Goal: Find specific page/section: Find specific page/section

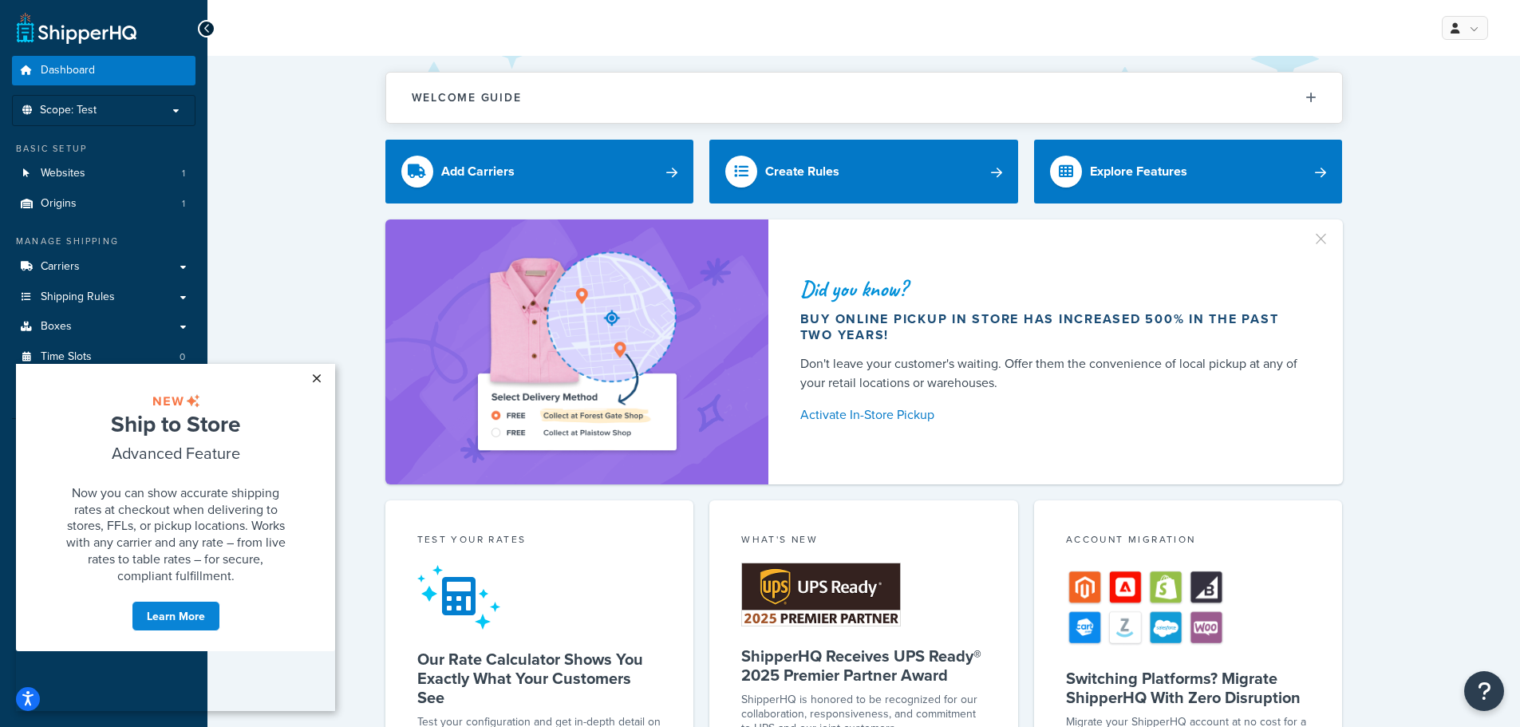
drag, startPoint x: 312, startPoint y: 382, endPoint x: 345, endPoint y: 754, distance: 373.2
click at [312, 382] on link "×" at bounding box center [316, 378] width 28 height 29
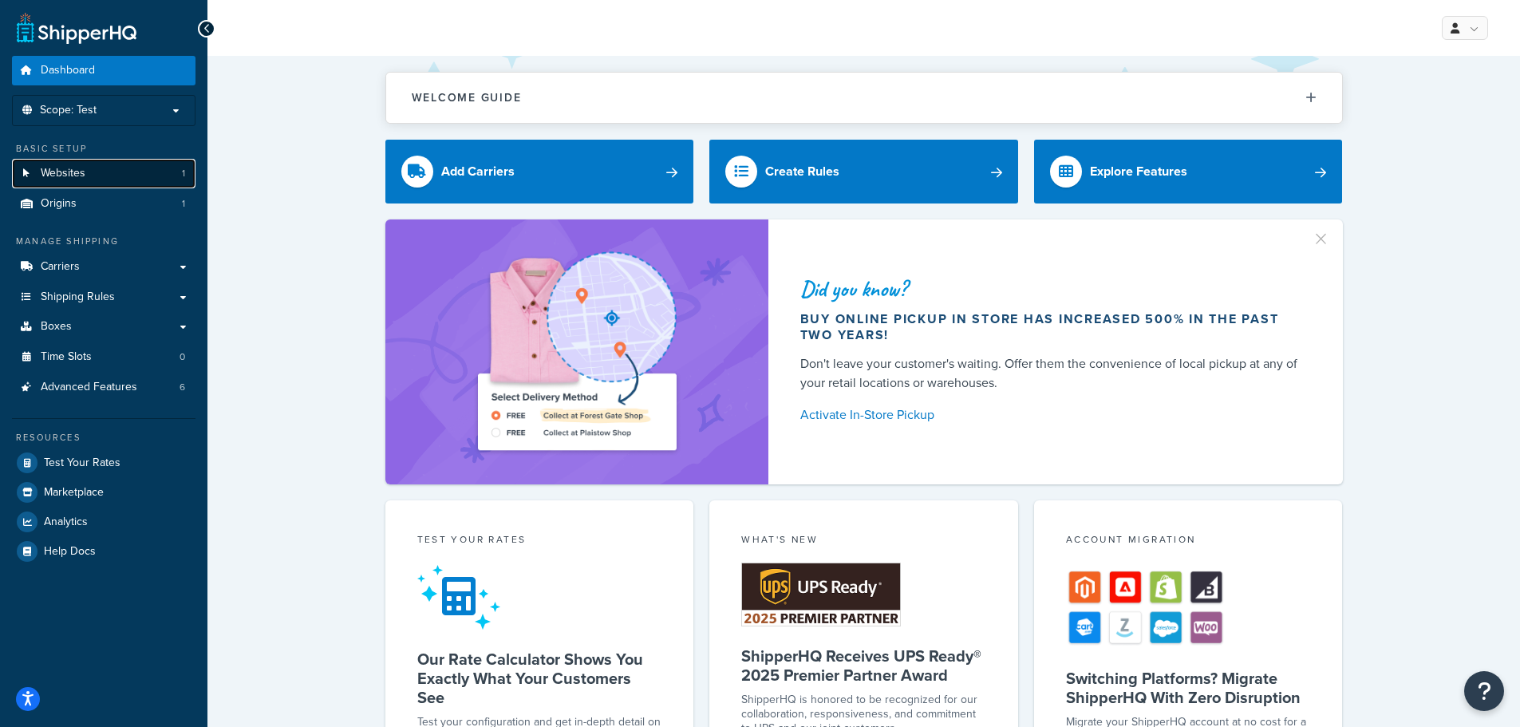
click at [112, 173] on link "Websites 1" at bounding box center [103, 174] width 183 height 30
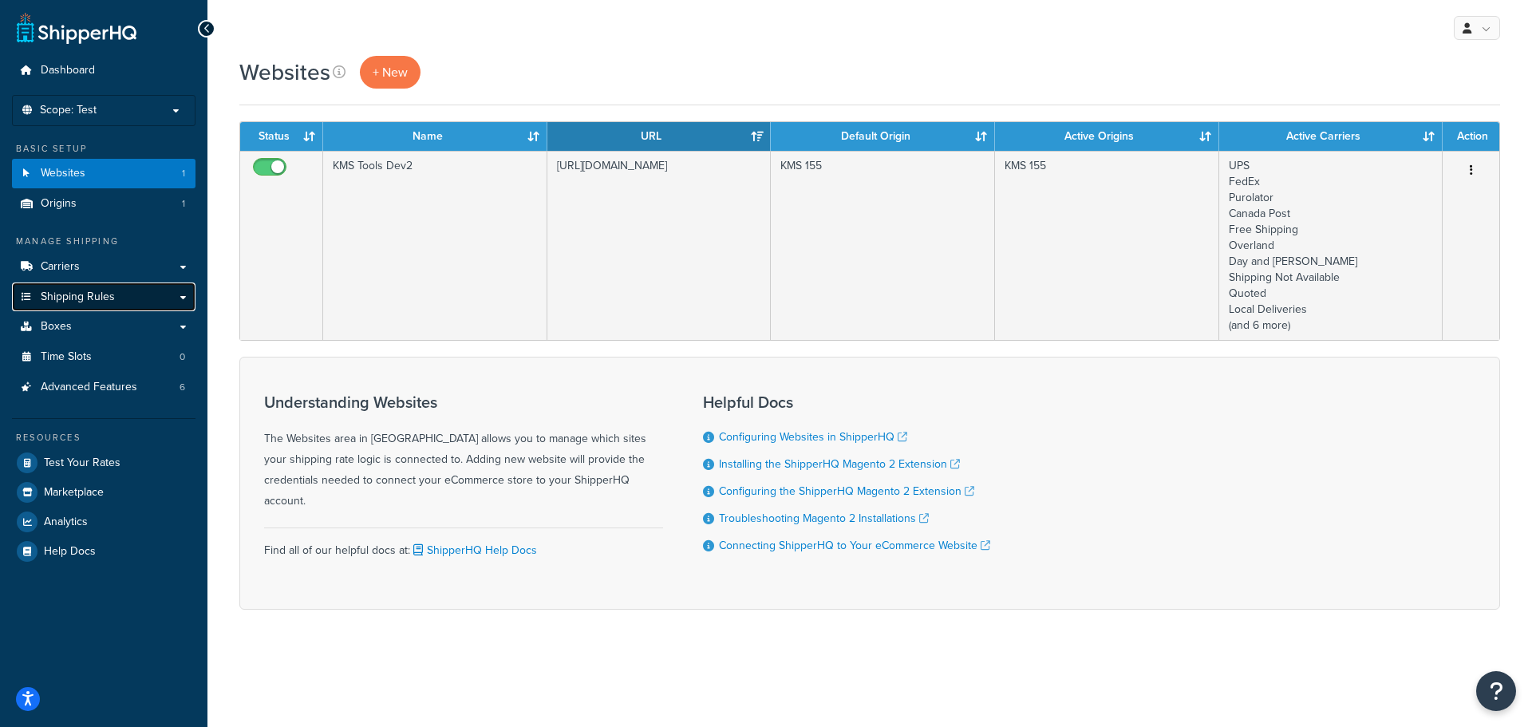
click at [90, 301] on span "Shipping Rules" at bounding box center [78, 297] width 74 height 14
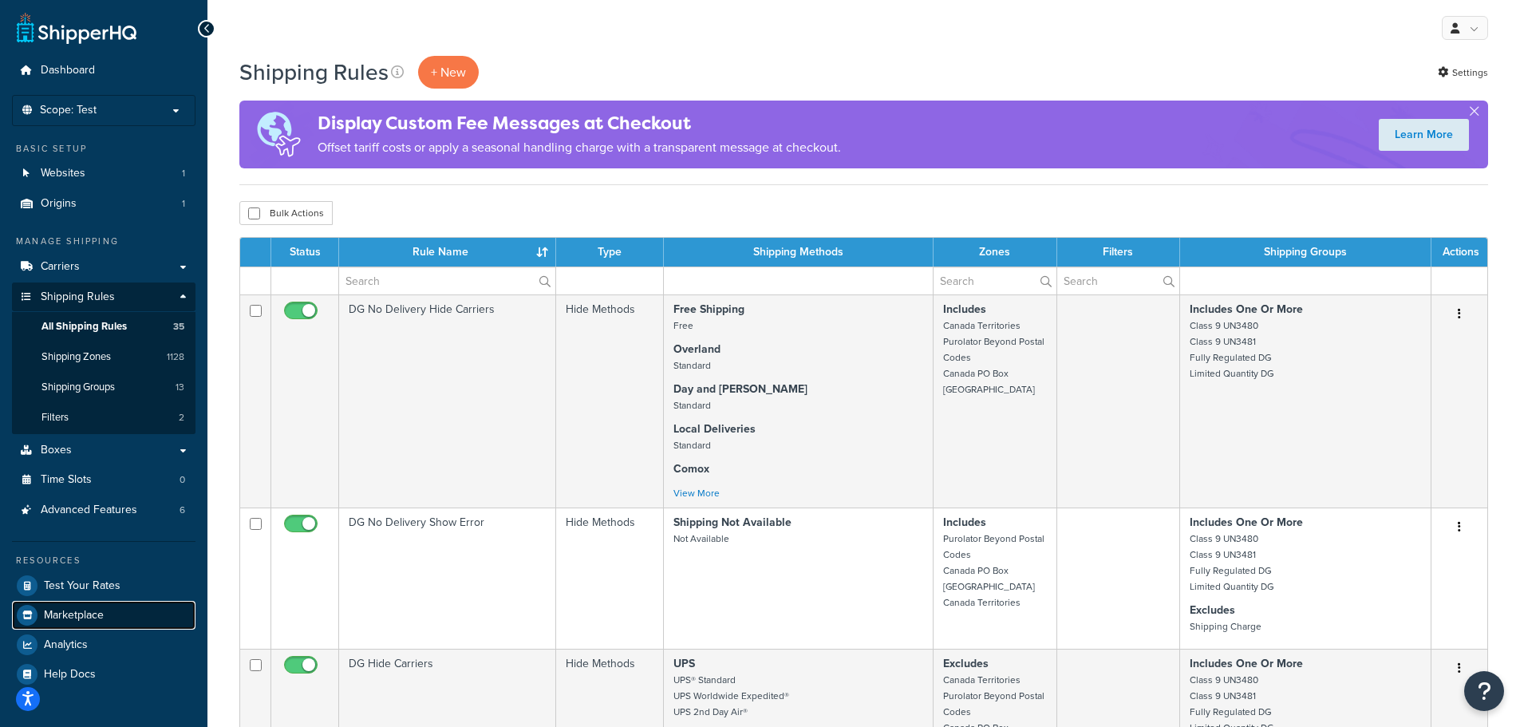
click at [90, 621] on span "Marketplace" at bounding box center [74, 616] width 60 height 14
